Goal: Task Accomplishment & Management: Use online tool/utility

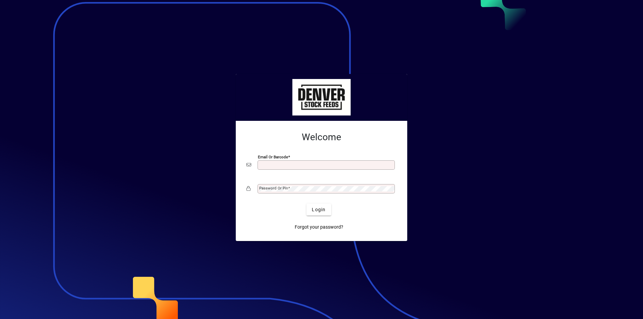
click at [263, 164] on input "Email or Barcode" at bounding box center [326, 164] width 135 height 5
type input "**********"
click at [264, 188] on mat-label "Password or Pin" at bounding box center [273, 188] width 29 height 5
click at [306, 203] on button "Login" at bounding box center [318, 209] width 24 height 12
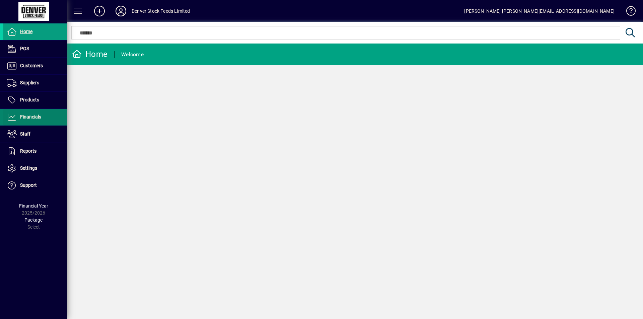
click at [32, 122] on span at bounding box center [35, 117] width 64 height 16
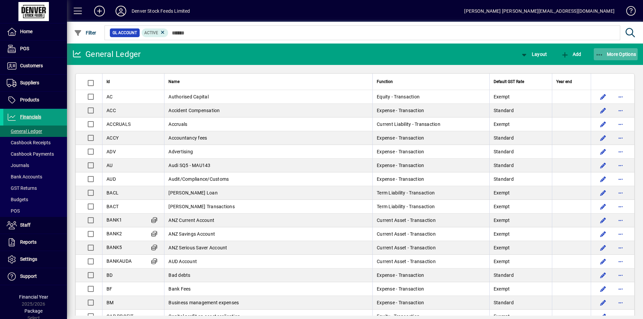
click at [626, 50] on span "button" at bounding box center [615, 54] width 44 height 16
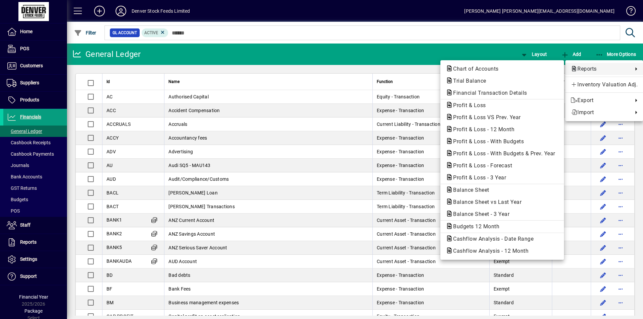
click at [594, 69] on span "Reports" at bounding box center [599, 69] width 59 height 8
click at [472, 105] on span "Profit & Loss" at bounding box center [467, 105] width 44 height 6
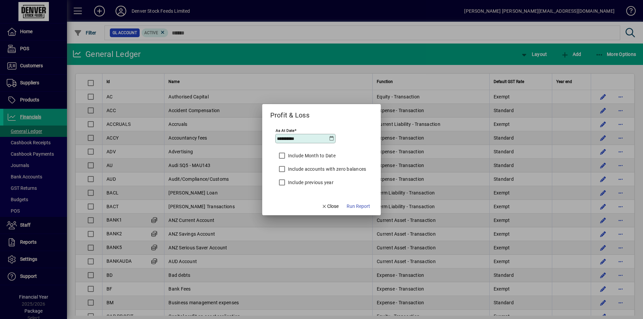
click at [329, 139] on icon at bounding box center [331, 138] width 5 height 5
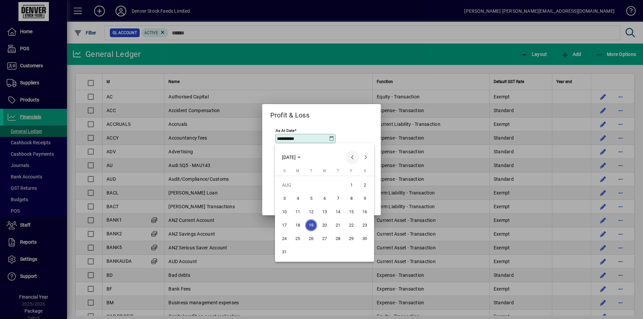
click at [353, 159] on span "Previous month" at bounding box center [351, 157] width 13 height 13
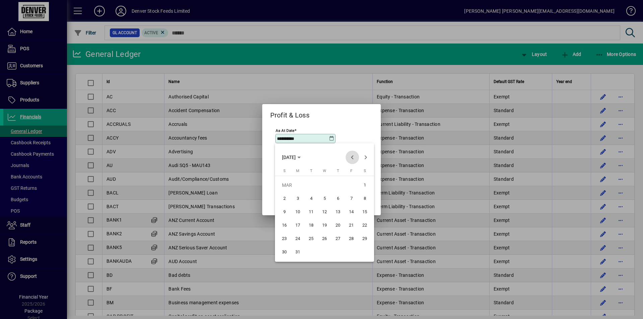
click at [353, 159] on span "Previous month" at bounding box center [351, 157] width 13 height 13
click at [353, 241] on span "31" at bounding box center [351, 239] width 12 height 12
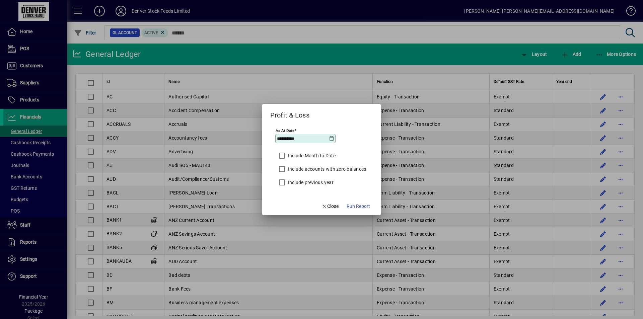
type input "**********"
click at [307, 155] on label "Include Month to Date" at bounding box center [310, 155] width 49 height 7
click at [359, 207] on span "Run Report" at bounding box center [357, 206] width 23 height 7
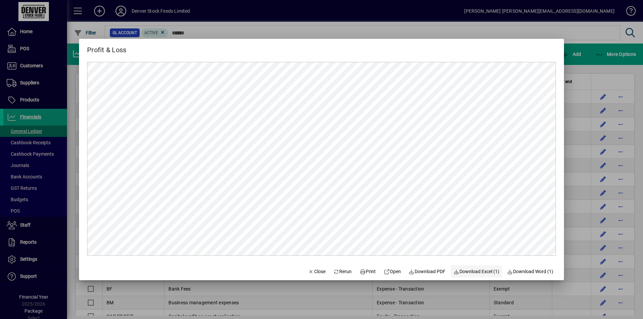
click at [482, 273] on span "Download Excel (1)" at bounding box center [476, 271] width 46 height 7
click at [309, 271] on span "Close" at bounding box center [316, 271] width 17 height 7
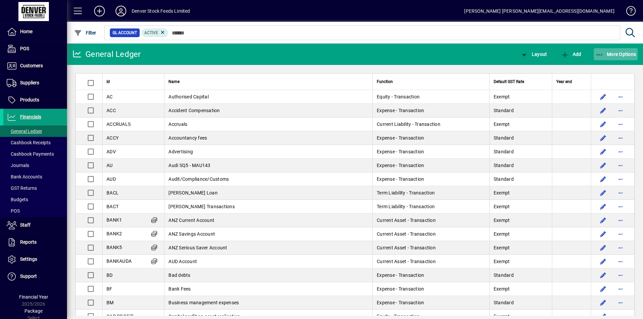
click at [622, 56] on span "More Options" at bounding box center [615, 54] width 41 height 5
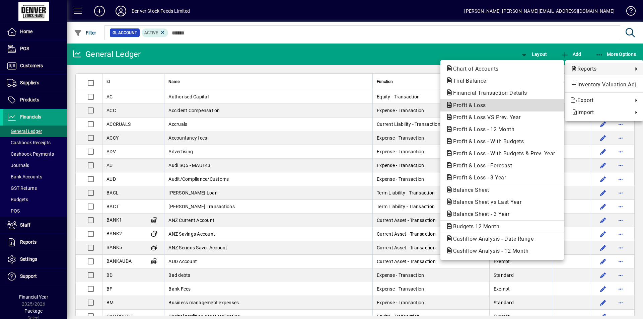
click at [474, 106] on span "Profit & Loss" at bounding box center [467, 105] width 44 height 6
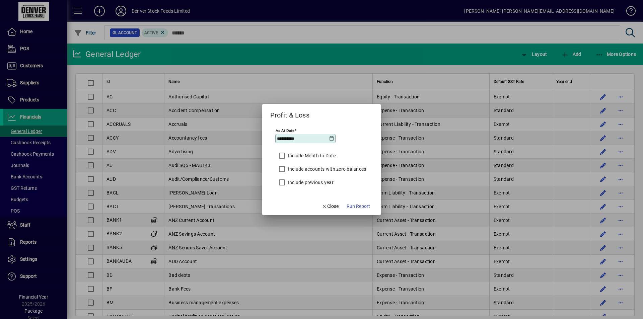
click at [332, 139] on icon at bounding box center [331, 138] width 5 height 5
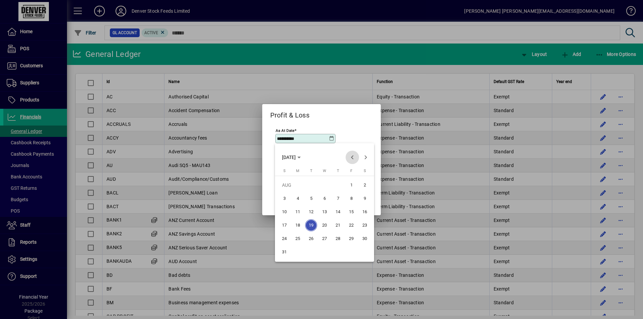
click at [350, 158] on span "Previous month" at bounding box center [351, 157] width 13 height 13
click at [350, 157] on span "Previous month" at bounding box center [351, 157] width 13 height 13
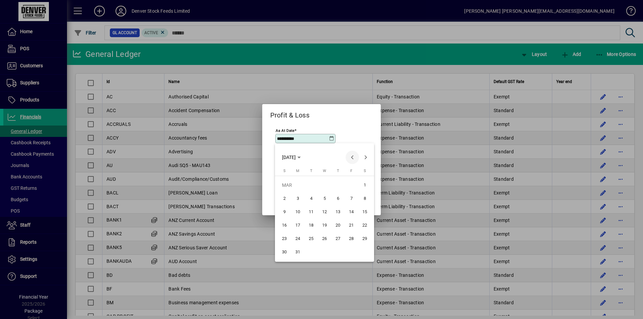
click at [350, 157] on span "Previous month" at bounding box center [351, 157] width 13 height 13
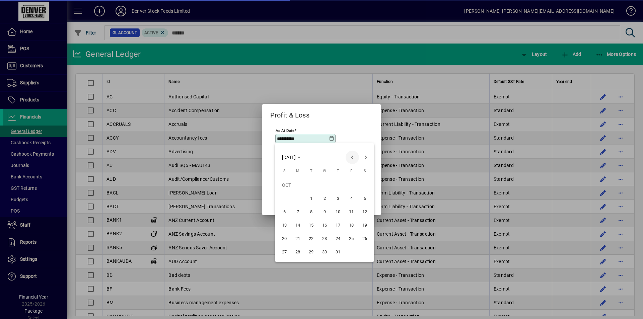
click at [350, 157] on span "Previous month" at bounding box center [351, 157] width 13 height 13
click at [301, 252] on span "30" at bounding box center [297, 252] width 12 height 12
type input "**********"
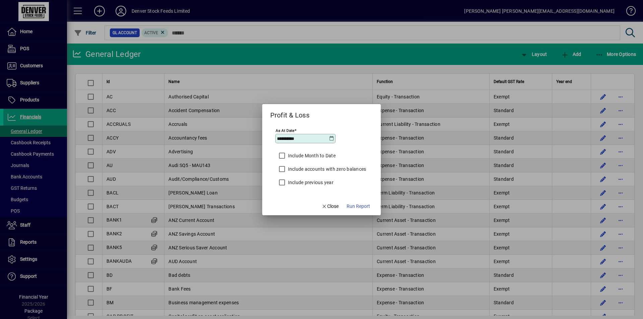
click at [317, 156] on label "Include Month to Date" at bounding box center [310, 155] width 49 height 7
click at [355, 209] on span "Run Report" at bounding box center [357, 206] width 23 height 7
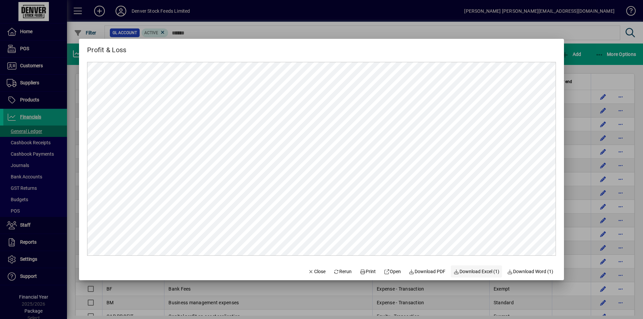
click at [477, 271] on span "Download Excel (1)" at bounding box center [476, 271] width 46 height 7
